Goal: Information Seeking & Learning: Learn about a topic

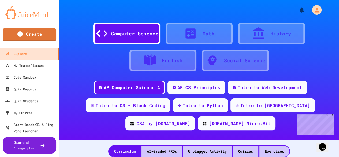
scroll to position [27, 0]
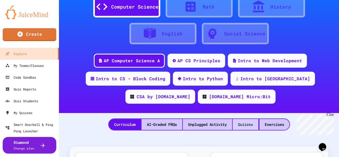
click at [247, 124] on div "Quizzes" at bounding box center [246, 124] width 26 height 11
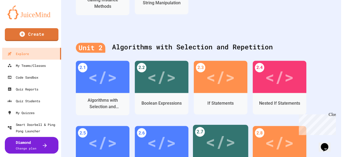
scroll to position [456, 0]
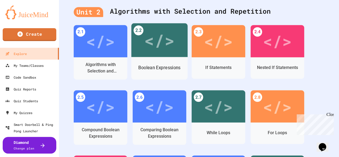
click at [146, 70] on div "Boolean Expressions" at bounding box center [159, 67] width 42 height 7
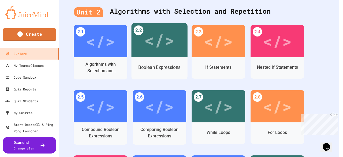
scroll to position [251, 0]
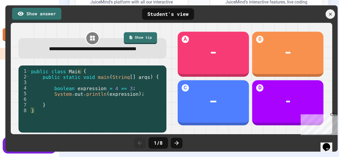
click at [329, 17] on div at bounding box center [330, 13] width 9 height 9
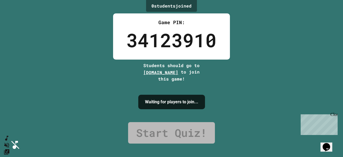
click at [265, 47] on div "0 student s joined Game PIN: 34123910 Students should go to [DOMAIN_NAME] to jo…" at bounding box center [171, 78] width 343 height 157
click at [334, 114] on div "Close" at bounding box center [334, 115] width 7 height 7
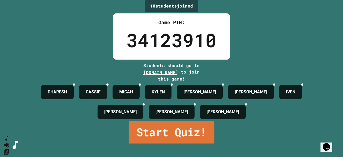
click at [182, 138] on link "Start Quiz!" at bounding box center [172, 133] width 86 height 24
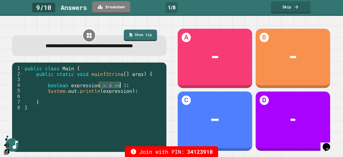
drag, startPoint x: 100, startPoint y: 85, endPoint x: 124, endPoint y: 86, distance: 23.6
click at [124, 86] on div "public class Main { public static void main ( String [ ] args ) { boolean expre…" at bounding box center [94, 104] width 140 height 79
click at [124, 86] on div "public class Main { public static void main ( String [ ] args ) { boolean expre…" at bounding box center [94, 99] width 140 height 68
type textarea "**********"
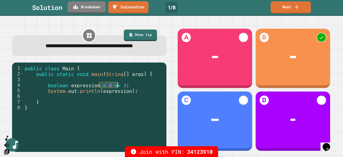
drag, startPoint x: 100, startPoint y: 85, endPoint x: 118, endPoint y: 87, distance: 18.7
click at [118, 87] on div "public class Main { public static void main ( String [ ] args ) { boolean expre…" at bounding box center [94, 104] width 140 height 79
click at [282, 10] on link "Next" at bounding box center [291, 6] width 37 height 13
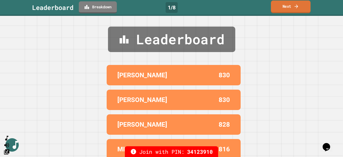
click at [283, 8] on link "Next" at bounding box center [291, 7] width 40 height 13
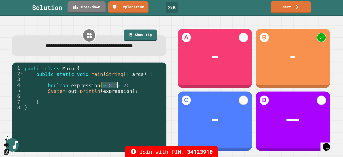
drag, startPoint x: 100, startPoint y: 85, endPoint x: 118, endPoint y: 86, distance: 17.7
click at [118, 86] on div "public class Main { public static void main ( String [ ] args ) { boolean expre…" at bounding box center [94, 104] width 140 height 79
click at [285, 9] on link "Next" at bounding box center [291, 7] width 41 height 13
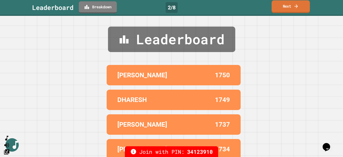
click at [290, 12] on link "Next" at bounding box center [291, 6] width 38 height 13
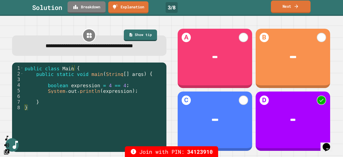
click at [299, 6] on icon at bounding box center [296, 6] width 5 height 6
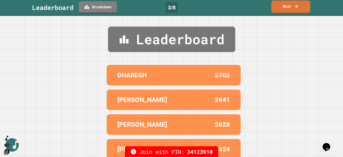
click at [293, 12] on link "Next" at bounding box center [291, 7] width 39 height 13
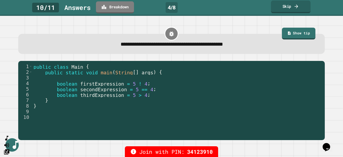
click at [279, 10] on link "Skip" at bounding box center [291, 7] width 40 height 13
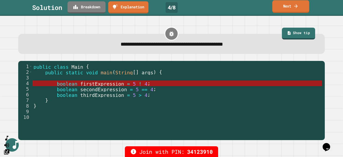
click at [294, 12] on link "Next" at bounding box center [291, 6] width 37 height 13
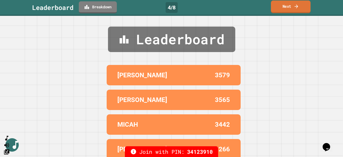
click at [294, 11] on link "Next" at bounding box center [291, 7] width 40 height 13
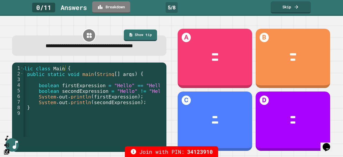
scroll to position [0, 9]
click at [300, 10] on link "Skip" at bounding box center [291, 7] width 40 height 13
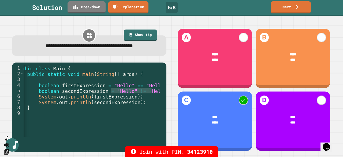
drag, startPoint x: 110, startPoint y: 91, endPoint x: 152, endPoint y: 91, distance: 41.6
click at [152, 91] on div "public class Main { public static void main ( String [ ] args ) { boolean first…" at bounding box center [86, 104] width 145 height 79
click at [152, 91] on div "public class Main { public static void main ( String [ ] args ) { boolean first…" at bounding box center [94, 101] width 140 height 72
drag, startPoint x: 106, startPoint y: 86, endPoint x: 157, endPoint y: 85, distance: 50.5
click at [157, 85] on div "public class Main { public static void main ( String [ ] args ) { boolean first…" at bounding box center [86, 104] width 145 height 79
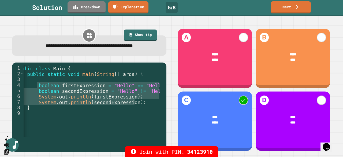
drag, startPoint x: 36, startPoint y: 86, endPoint x: 142, endPoint y: 104, distance: 107.5
click at [142, 104] on div "public class Main { public static void main ( String [ ] args ) { boolean first…" at bounding box center [86, 104] width 145 height 79
type textarea "**********"
click at [302, 9] on link "Next" at bounding box center [291, 6] width 36 height 13
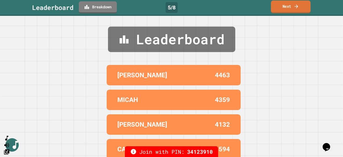
click at [290, 11] on link "Next" at bounding box center [291, 7] width 40 height 13
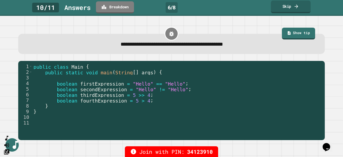
click at [295, 8] on icon at bounding box center [296, 6] width 5 height 6
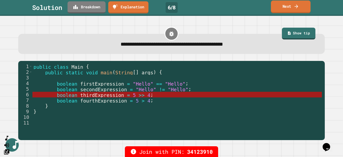
click at [280, 12] on link "Next" at bounding box center [291, 7] width 40 height 13
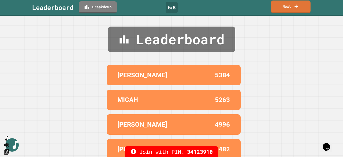
click at [280, 12] on link "Next" at bounding box center [291, 7] width 40 height 13
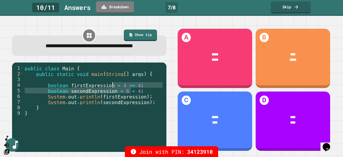
drag, startPoint x: 132, startPoint y: 91, endPoint x: 111, endPoint y: 85, distance: 21.6
click at [111, 85] on div "public class Main { public static void main ( String [ ] args ) { boolean first…" at bounding box center [94, 104] width 140 height 79
click at [245, 25] on div "A ***** ***** B **** ***** C ***** **** D **** ****" at bounding box center [254, 89] width 162 height 131
click at [132, 91] on div "public class Main { public static void main ( String [ ] args ) { boolean first…" at bounding box center [94, 99] width 140 height 68
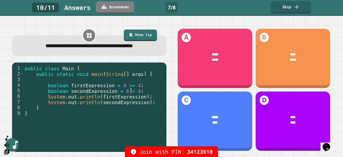
click at [130, 91] on div "public class Main { public static void main ( String [ ] args ) { boolean first…" at bounding box center [94, 104] width 140 height 79
click at [289, 7] on link "Skip" at bounding box center [291, 7] width 40 height 13
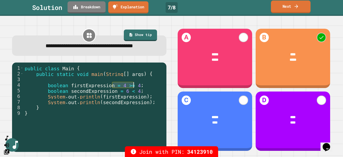
drag, startPoint x: 113, startPoint y: 86, endPoint x: 134, endPoint y: 85, distance: 20.9
click at [134, 85] on div "public class Main { public static void main ( String [ ] args ) { boolean first…" at bounding box center [94, 104] width 140 height 79
drag, startPoint x: 116, startPoint y: 93, endPoint x: 136, endPoint y: 92, distance: 20.2
click at [136, 92] on div "public class Main { public static void main ( String [ ] args ) { boolean first…" at bounding box center [94, 104] width 140 height 79
click at [292, 7] on link "Next" at bounding box center [291, 7] width 40 height 13
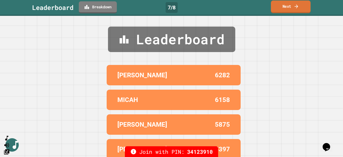
click at [282, 12] on link "Next" at bounding box center [291, 7] width 40 height 13
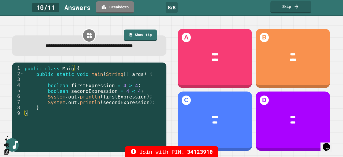
click at [285, 7] on link "Skip" at bounding box center [291, 7] width 41 height 13
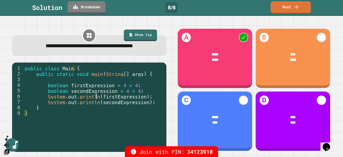
click at [97, 97] on div "public class Main { public static void main ( String [ ] args ) { boolean first…" at bounding box center [94, 104] width 140 height 79
drag, startPoint x: 97, startPoint y: 97, endPoint x: 126, endPoint y: 97, distance: 28.2
click at [126, 97] on div "public class Main { public static void main ( String [ ] args ) { boolean first…" at bounding box center [94, 104] width 140 height 79
click at [120, 104] on div "public class Main { public static void main ( String [ ] args ) { boolean first…" at bounding box center [94, 104] width 140 height 79
click at [115, 103] on div "public class Main { public static void main ( String [ ] args ) { boolean first…" at bounding box center [94, 104] width 140 height 79
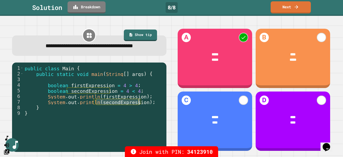
drag, startPoint x: 115, startPoint y: 103, endPoint x: 139, endPoint y: 104, distance: 23.9
click at [139, 104] on div "public class Main { public static void main ( String [ ] args ) { boolean first…" at bounding box center [94, 104] width 140 height 79
click at [139, 104] on div "public class Main { public static void main ( String [ ] args ) { boolean first…" at bounding box center [94, 99] width 140 height 68
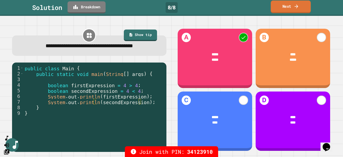
click at [287, 10] on link "Next" at bounding box center [291, 7] width 40 height 13
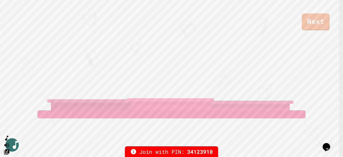
click at [271, 29] on div "Next" at bounding box center [171, 15] width 343 height 30
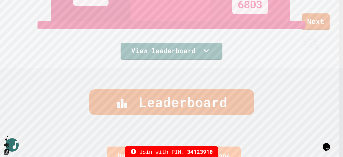
scroll to position [0, 0]
